Goal: Information Seeking & Learning: Learn about a topic

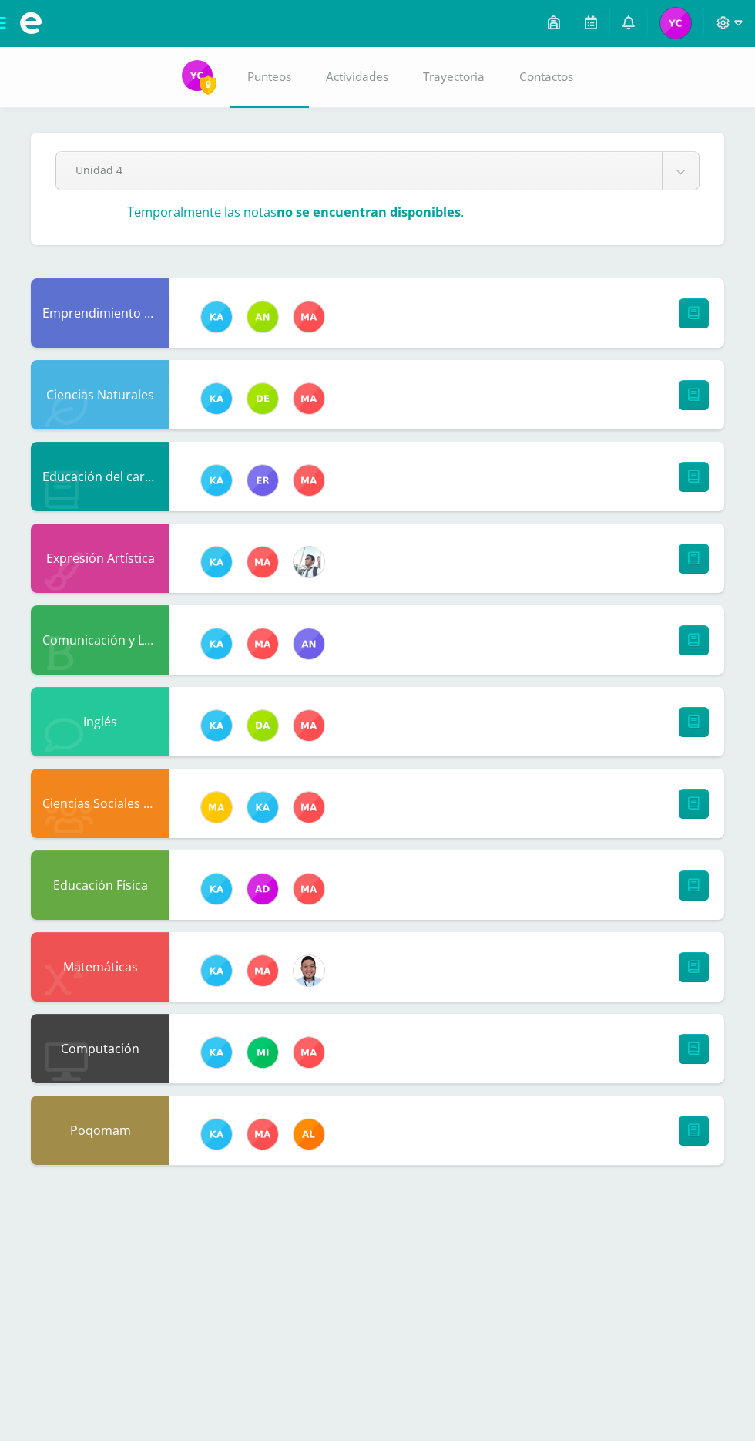
click at [185, 82] on img at bounding box center [197, 75] width 31 height 31
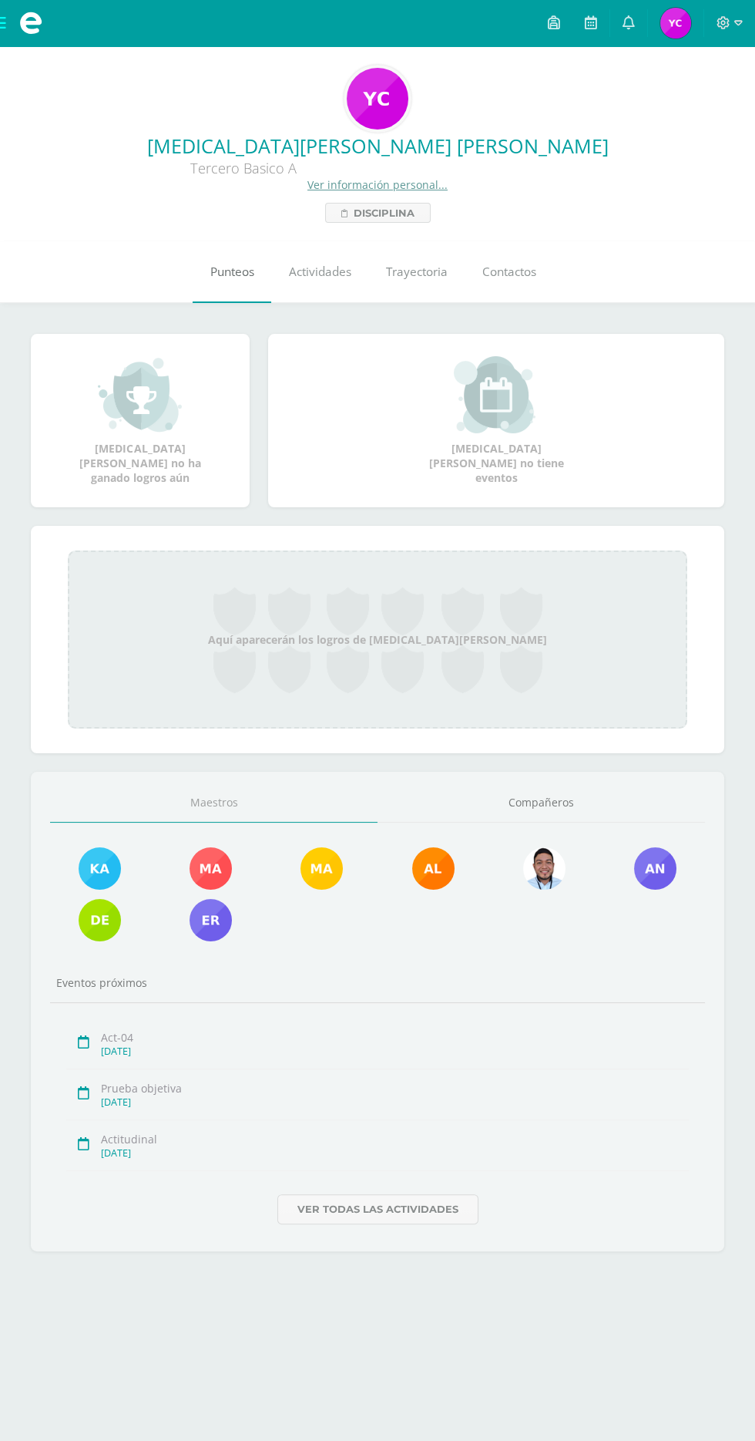
click at [232, 278] on span "Punteos" at bounding box center [232, 272] width 44 height 16
click at [397, 185] on link "Ver información personal..." at bounding box center [378, 184] width 140 height 15
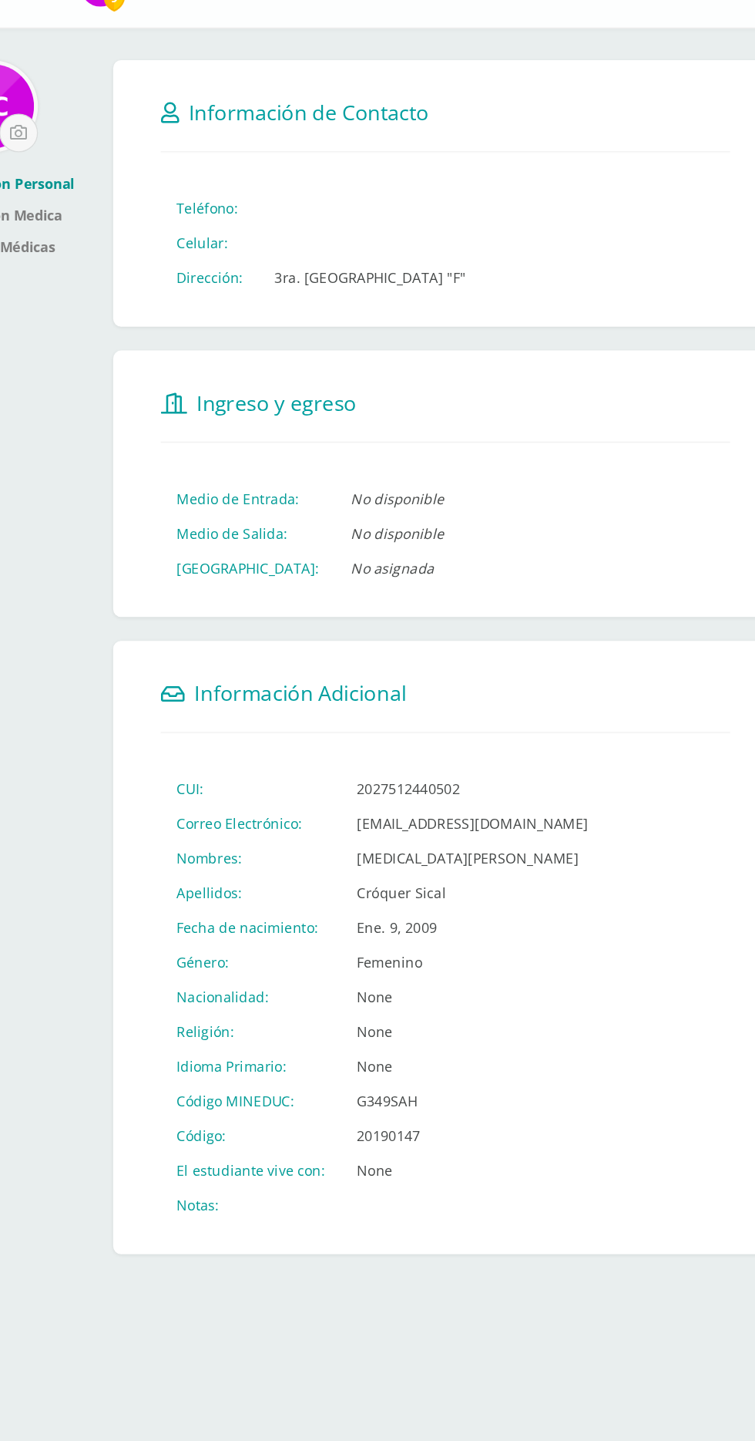
click at [340, 240] on td at bounding box center [407, 247] width 173 height 27
click at [289, 243] on td "Teléfono:" at bounding box center [282, 247] width 76 height 27
click at [281, 253] on td "Teléfono:" at bounding box center [282, 247] width 76 height 27
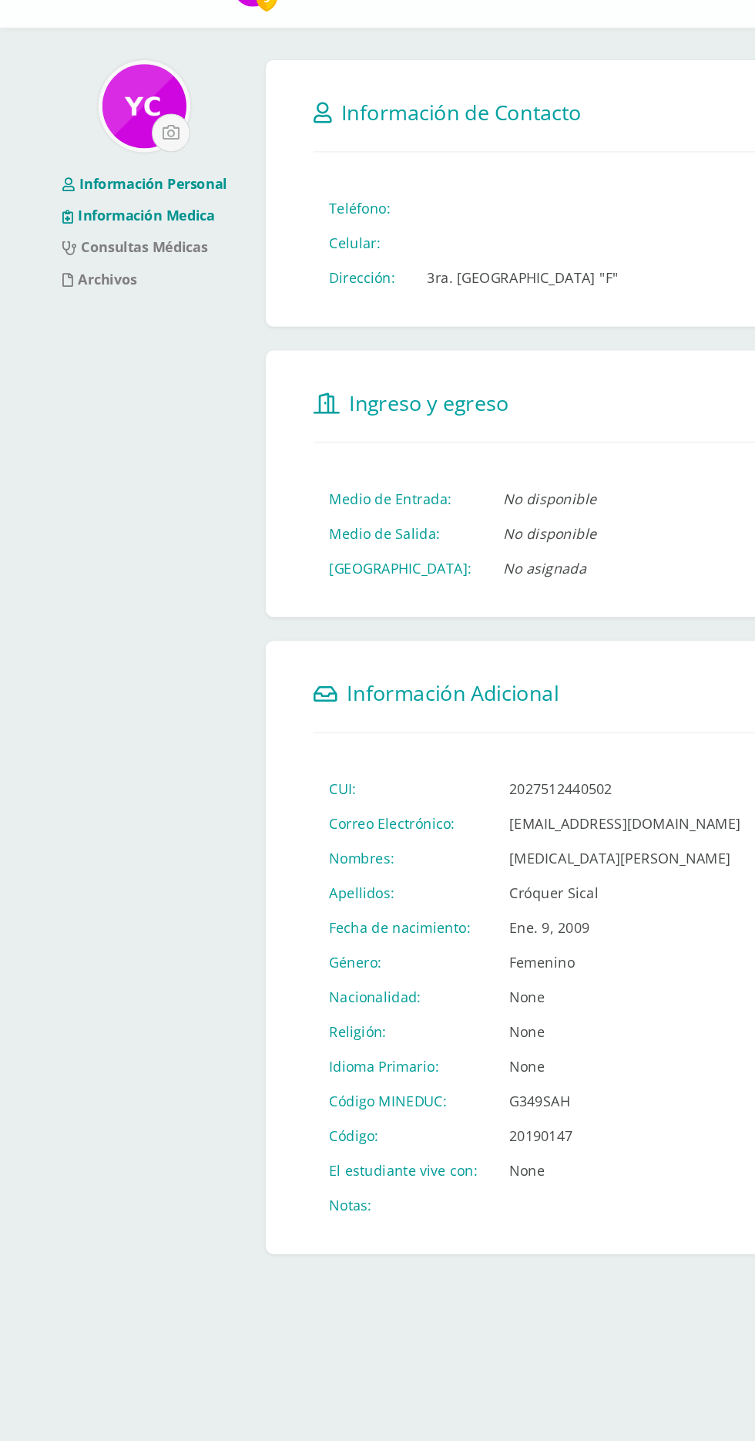
click at [130, 253] on link "Información Medica" at bounding box center [108, 253] width 119 height 15
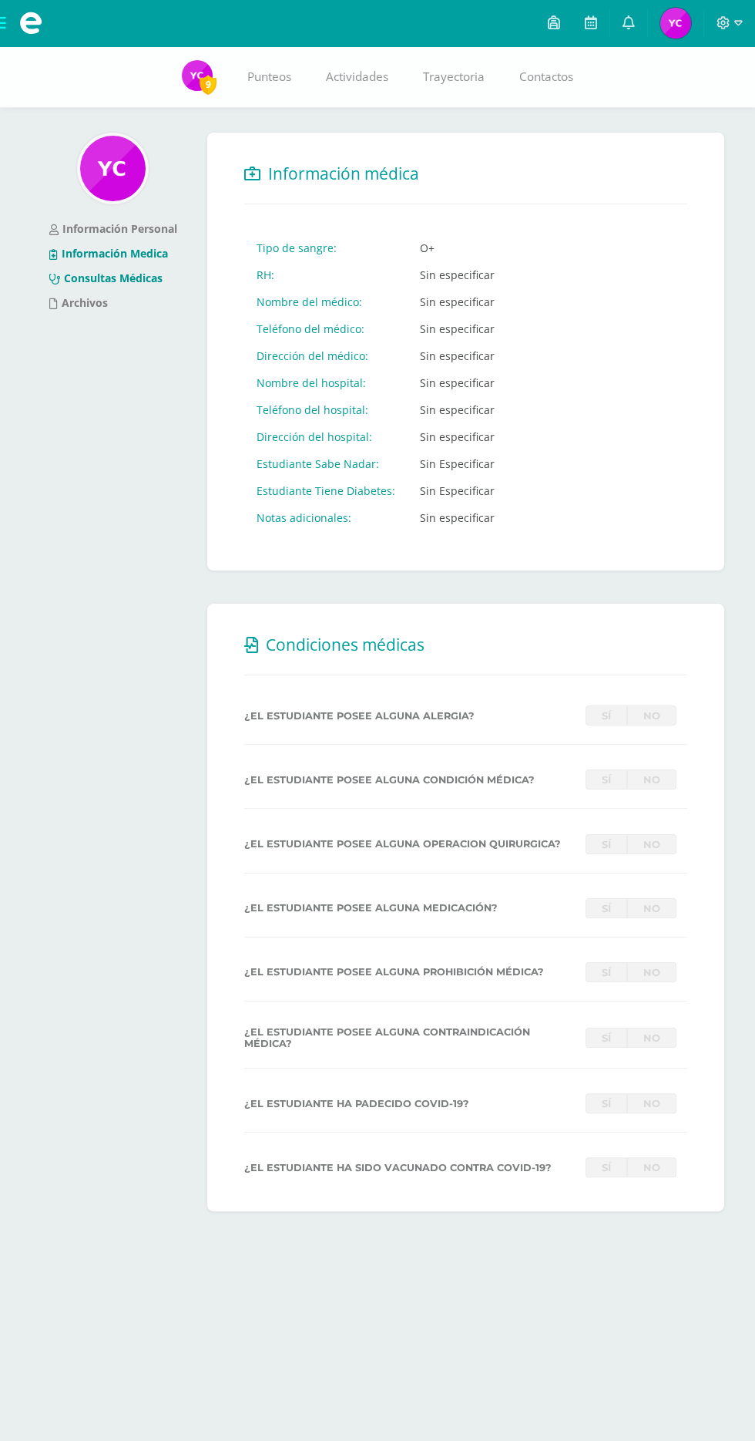
click at [136, 278] on link "Consultas Médicas" at bounding box center [105, 278] width 113 height 15
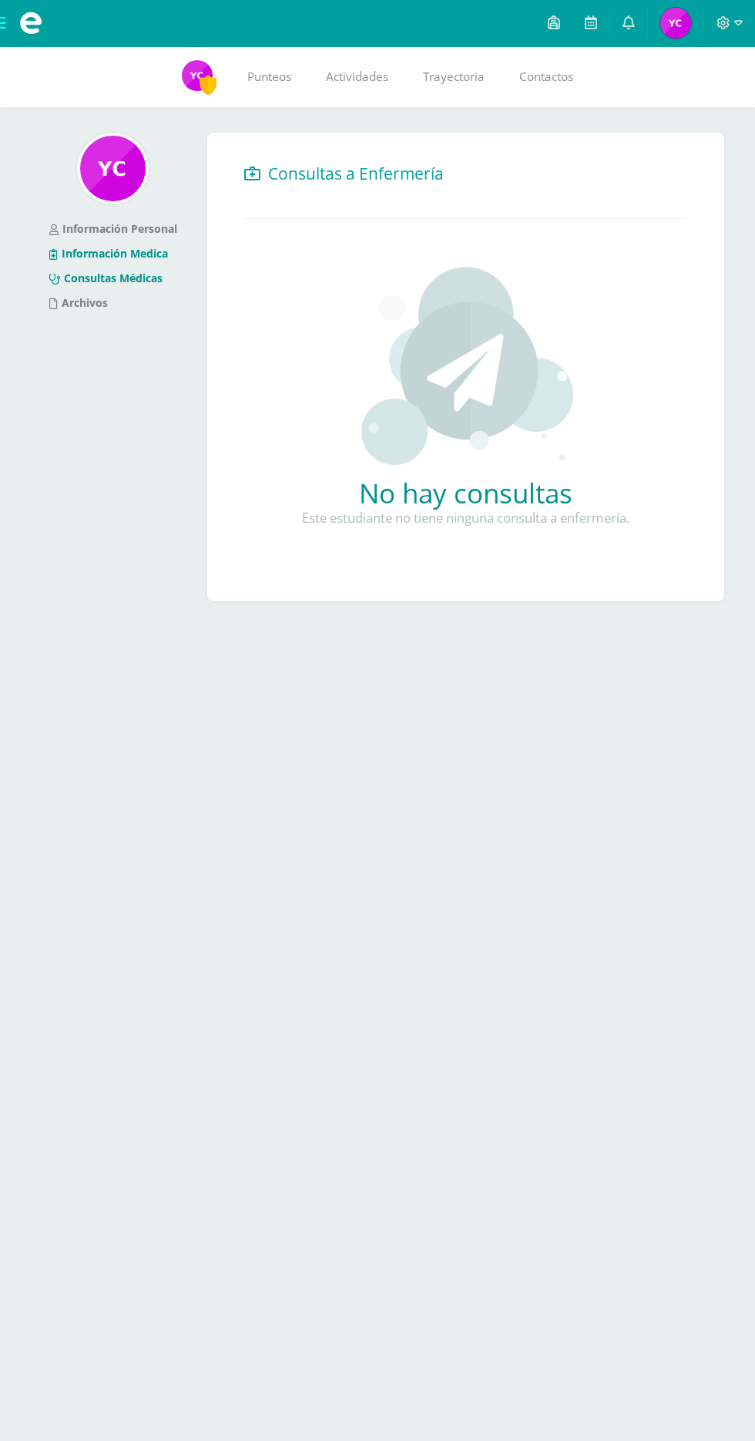
click at [132, 248] on link "Información Medica" at bounding box center [108, 253] width 119 height 15
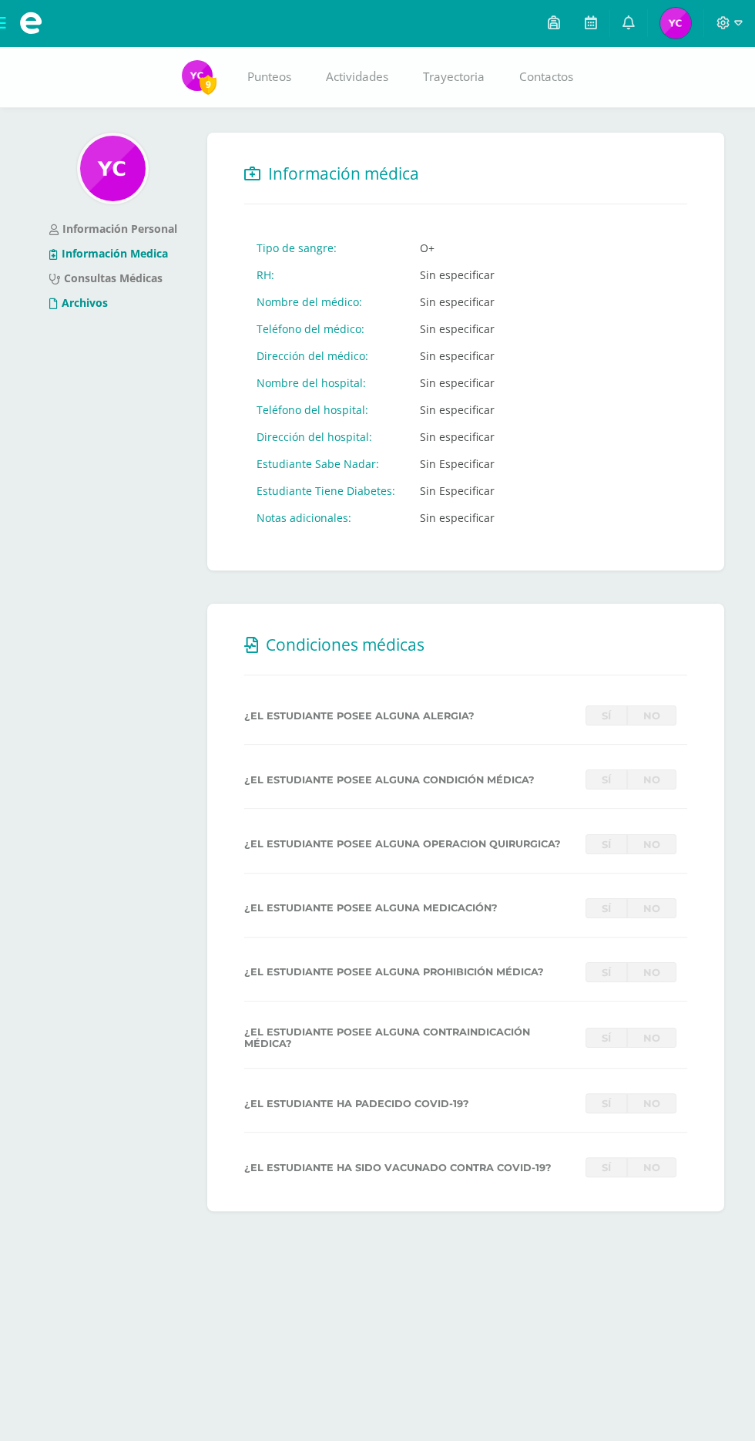
click at [79, 302] on link "Archivos" at bounding box center [78, 302] width 59 height 15
